Goal: Task Accomplishment & Management: Manage account settings

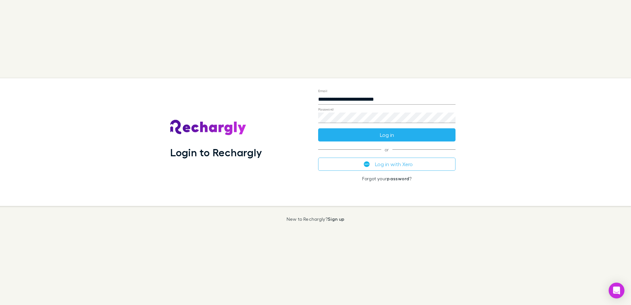
click at [398, 134] on button "Log in" at bounding box center [386, 134] width 137 height 13
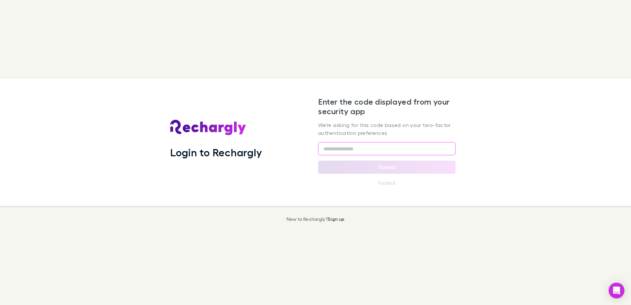
click at [385, 151] on input "text" at bounding box center [386, 148] width 137 height 13
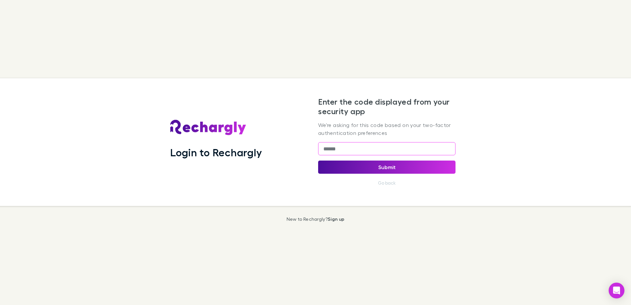
type input "******"
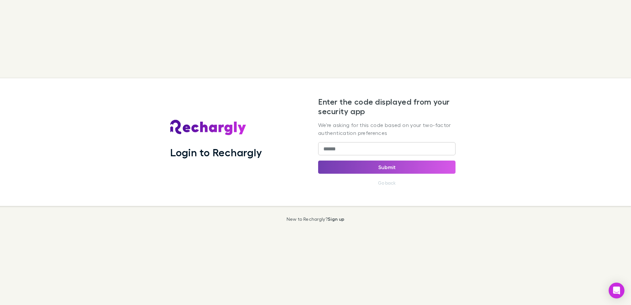
click at [377, 167] on button "Submit" at bounding box center [386, 166] width 137 height 13
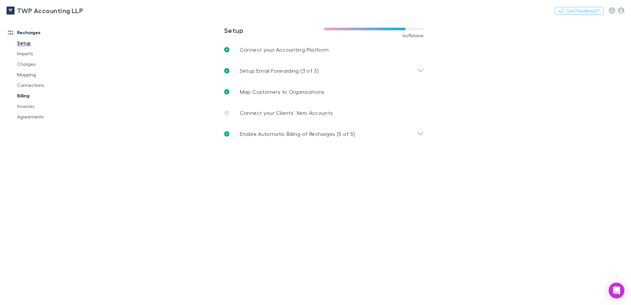
click at [28, 97] on link "Billing" at bounding box center [50, 95] width 79 height 11
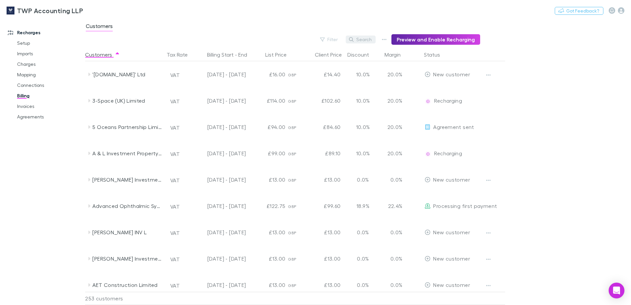
click at [368, 38] on button "Search" at bounding box center [361, 40] width 30 height 8
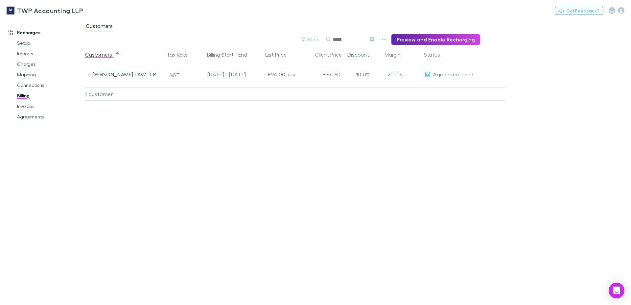
type input "*****"
click at [387, 38] on icon "button" at bounding box center [384, 39] width 5 height 5
click at [146, 153] on div at bounding box center [315, 152] width 631 height 305
click at [33, 108] on link "Invoices" at bounding box center [50, 106] width 79 height 11
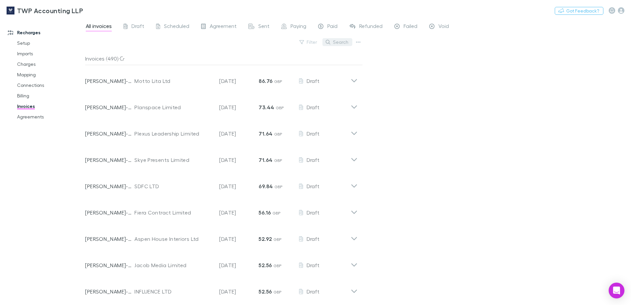
click at [345, 44] on button "Search" at bounding box center [337, 42] width 30 height 8
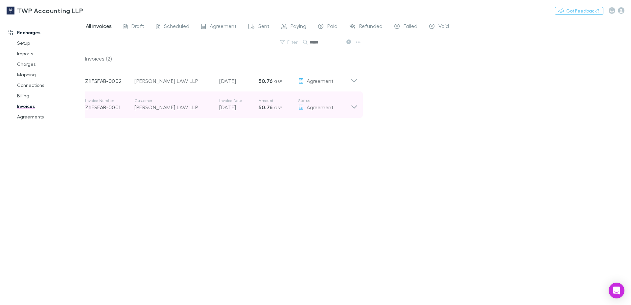
type input "*****"
click at [221, 108] on p "[DATE]" at bounding box center [238, 107] width 39 height 8
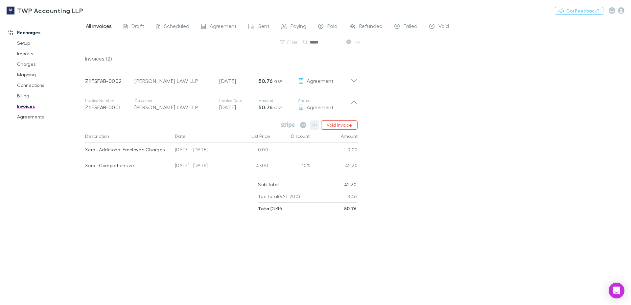
click at [314, 126] on icon "button" at bounding box center [315, 124] width 5 height 1
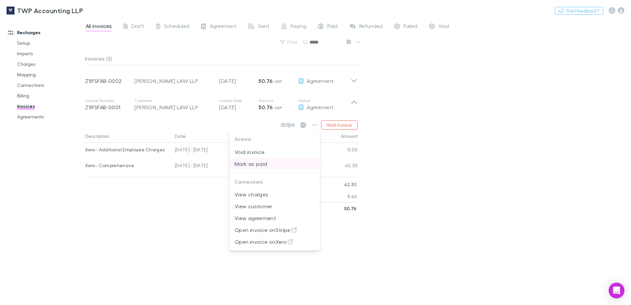
click at [282, 164] on p "Mark as paid" at bounding box center [275, 164] width 80 height 8
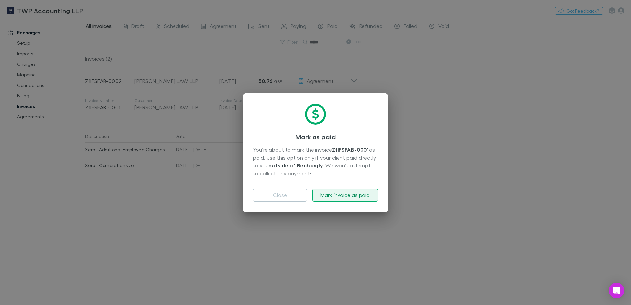
click at [352, 197] on button "Mark invoice as paid" at bounding box center [345, 194] width 66 height 13
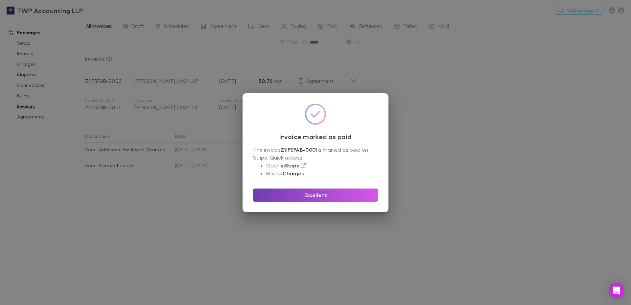
click at [343, 195] on button "Excellent" at bounding box center [315, 194] width 125 height 13
